Goal: Find specific page/section: Find specific page/section

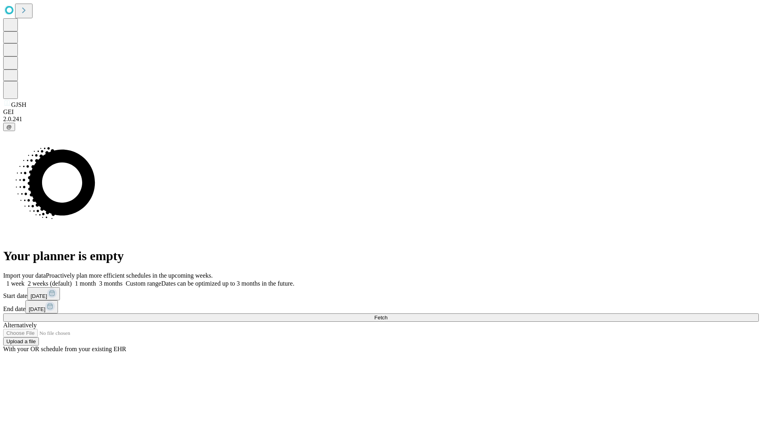
click at [387, 314] on span "Fetch" at bounding box center [380, 317] width 13 height 6
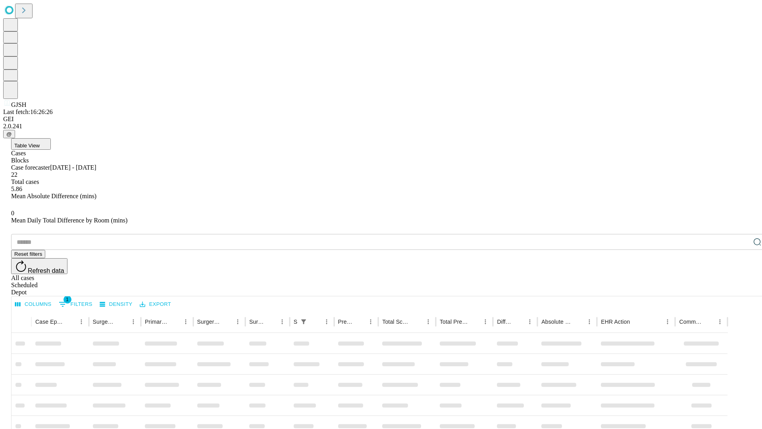
click at [742, 289] on div "Depot" at bounding box center [389, 292] width 756 height 7
